Goal: Browse casually: Explore the website without a specific task or goal

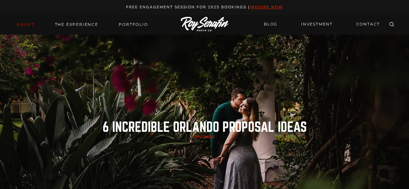
click at [30, 25] on link "About" at bounding box center [25, 24] width 25 height 9
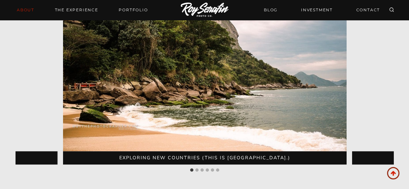
scroll to position [1441, 0]
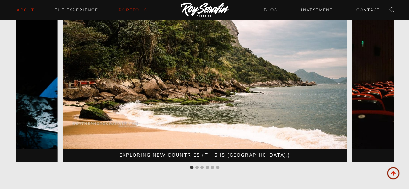
click at [130, 9] on link "Portfolio" at bounding box center [133, 9] width 37 height 9
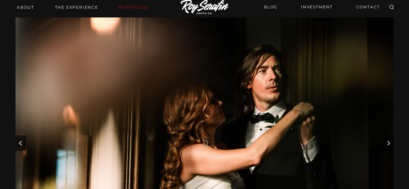
scroll to position [19, 0]
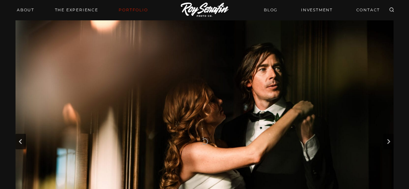
click at [258, 112] on img "1 of 28" at bounding box center [205, 142] width 378 height 252
click at [258, 121] on img "1 of 28" at bounding box center [205, 142] width 378 height 252
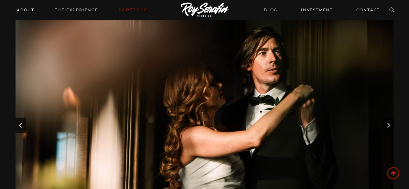
scroll to position [64, 0]
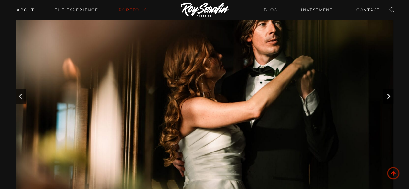
click at [389, 96] on icon "Next slide" at bounding box center [388, 96] width 3 height 5
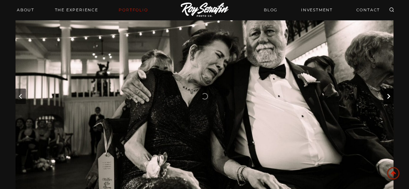
click at [389, 96] on icon "Next slide" at bounding box center [388, 96] width 3 height 5
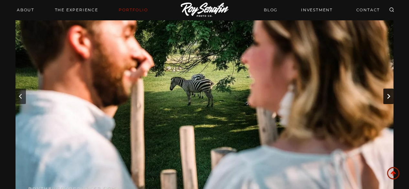
click at [388, 95] on icon "Next slide" at bounding box center [388, 96] width 3 height 5
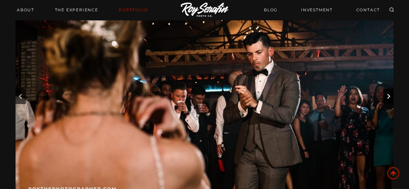
click at [388, 95] on icon "Next slide" at bounding box center [388, 96] width 3 height 5
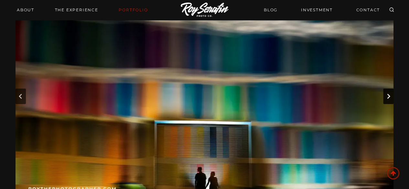
click at [388, 95] on icon "Next slide" at bounding box center [388, 96] width 3 height 5
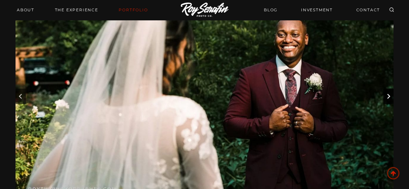
click at [388, 95] on icon "Next slide" at bounding box center [388, 96] width 3 height 5
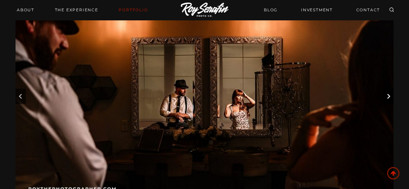
click at [388, 95] on icon "Next slide" at bounding box center [388, 96] width 3 height 5
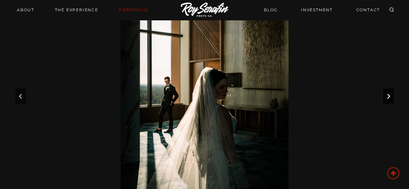
click at [388, 95] on icon "Next slide" at bounding box center [388, 96] width 3 height 5
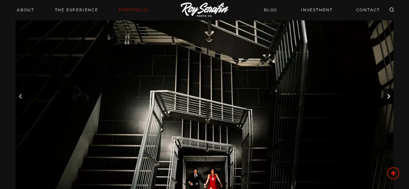
click at [388, 95] on icon "Next slide" at bounding box center [388, 96] width 3 height 5
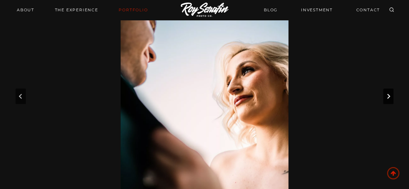
click at [388, 95] on icon "Next slide" at bounding box center [388, 96] width 3 height 5
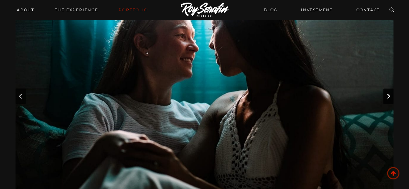
click at [388, 95] on icon "Next slide" at bounding box center [388, 96] width 3 height 5
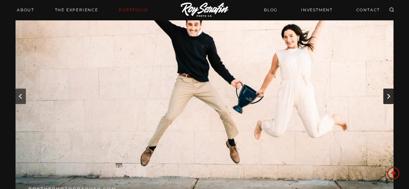
click at [388, 95] on icon "Next slide" at bounding box center [388, 96] width 3 height 5
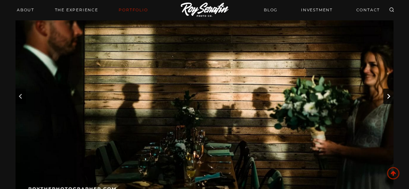
click at [388, 95] on icon "Next slide" at bounding box center [388, 96] width 3 height 5
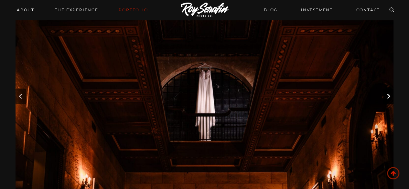
click at [388, 95] on icon "Next slide" at bounding box center [388, 96] width 3 height 5
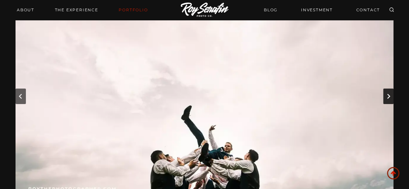
click at [388, 95] on icon "Next slide" at bounding box center [388, 96] width 3 height 5
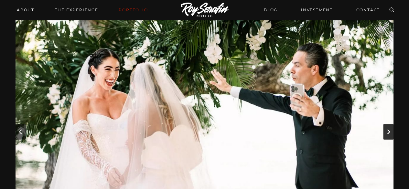
scroll to position [29, 0]
click at [384, 133] on button "Next slide" at bounding box center [388, 132] width 10 height 16
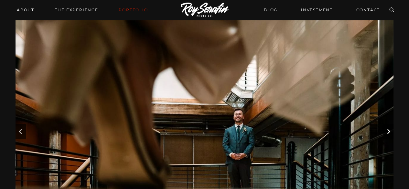
click at [384, 133] on button "Next slide" at bounding box center [388, 132] width 10 height 16
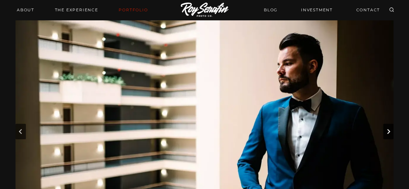
click at [384, 133] on button "Next slide" at bounding box center [388, 132] width 10 height 16
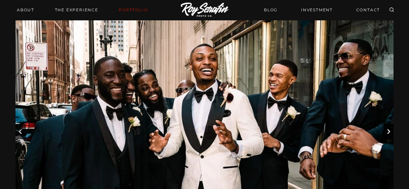
click at [384, 133] on button "Next slide" at bounding box center [388, 132] width 10 height 16
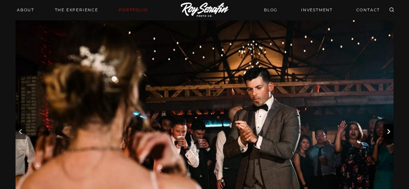
click at [384, 133] on button "Next slide" at bounding box center [388, 132] width 10 height 16
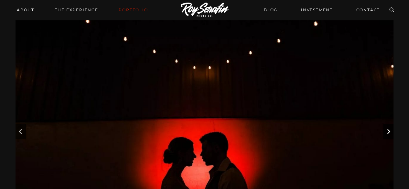
click at [384, 133] on button "Next slide" at bounding box center [388, 132] width 10 height 16
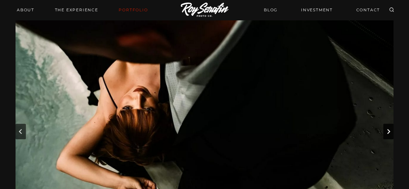
click at [384, 133] on button "Next slide" at bounding box center [388, 132] width 10 height 16
